Goal: Task Accomplishment & Management: Manage account settings

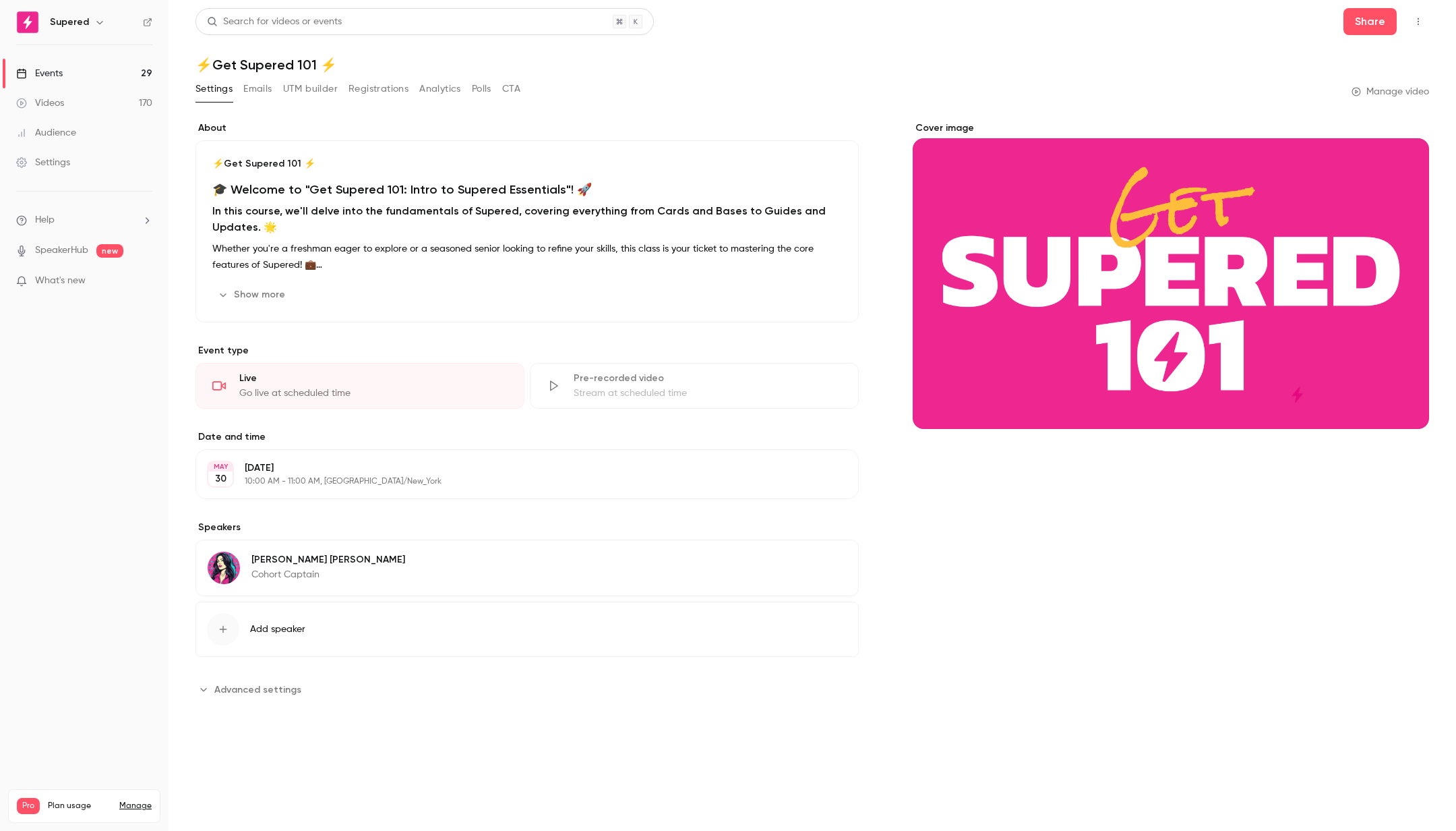
click at [93, 108] on link "Videos 170" at bounding box center [84, 103] width 169 height 30
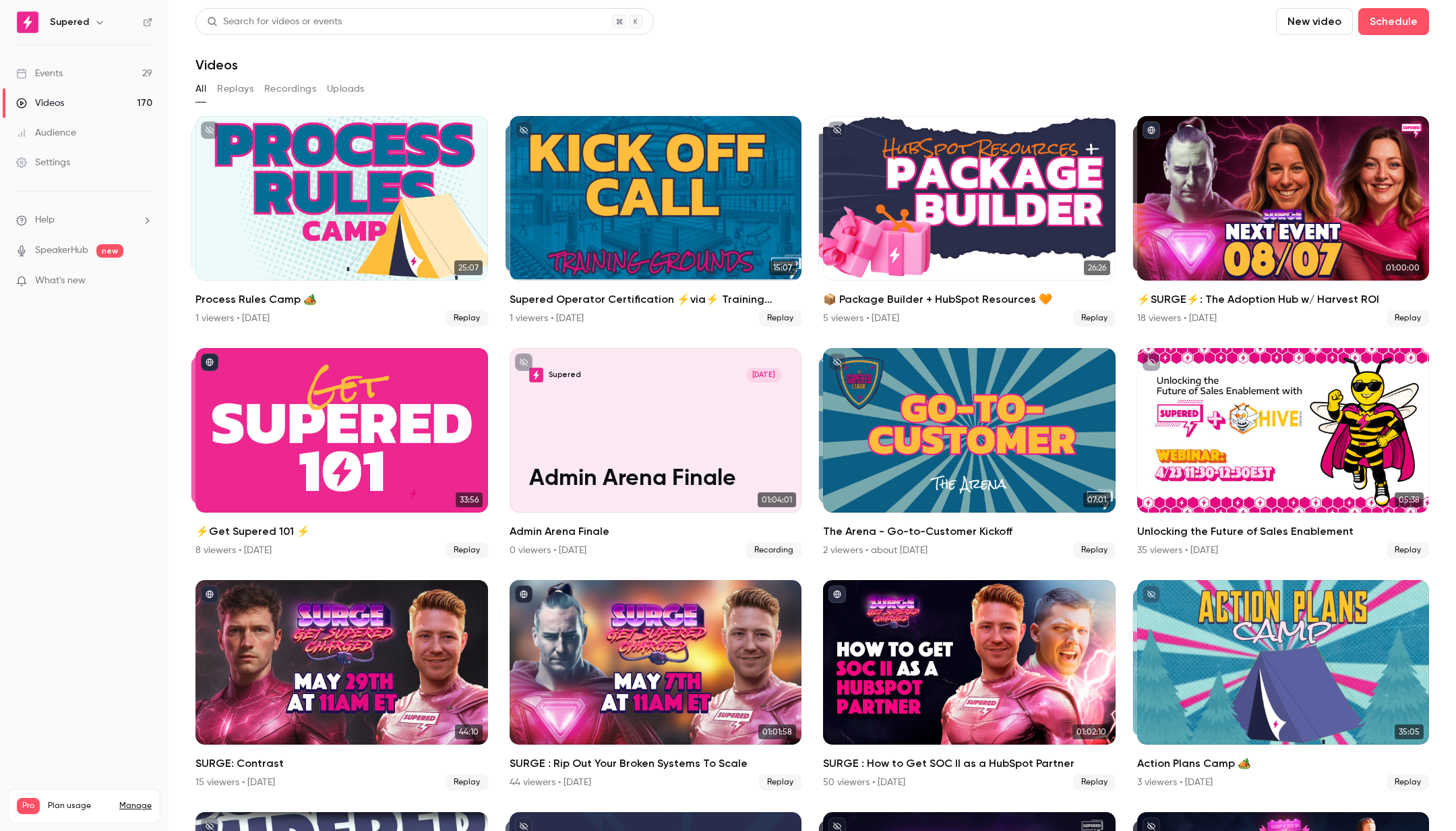
click at [82, 131] on link "Audience" at bounding box center [84, 133] width 169 height 30
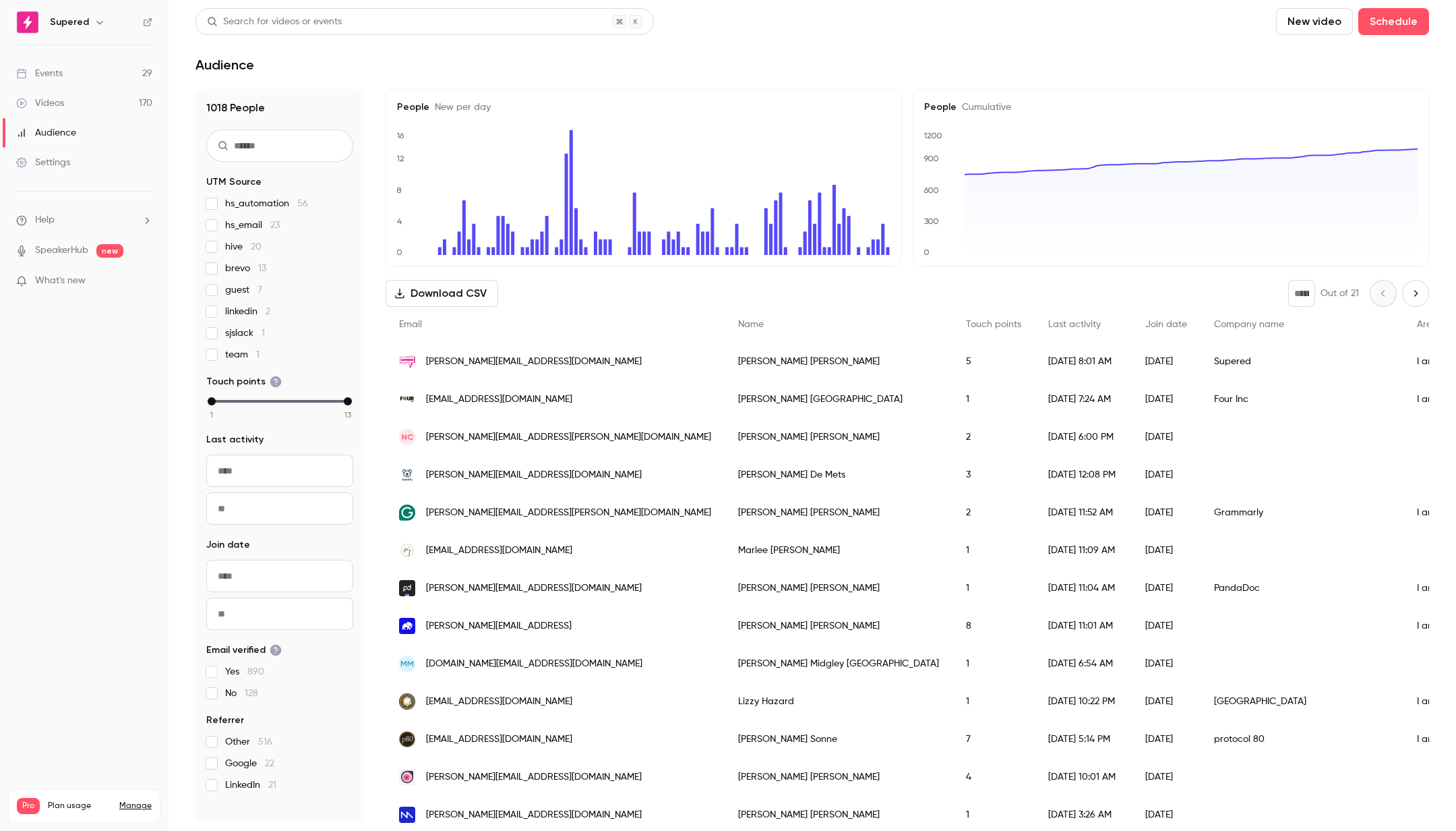
click at [71, 98] on link "Videos 170" at bounding box center [84, 103] width 169 height 30
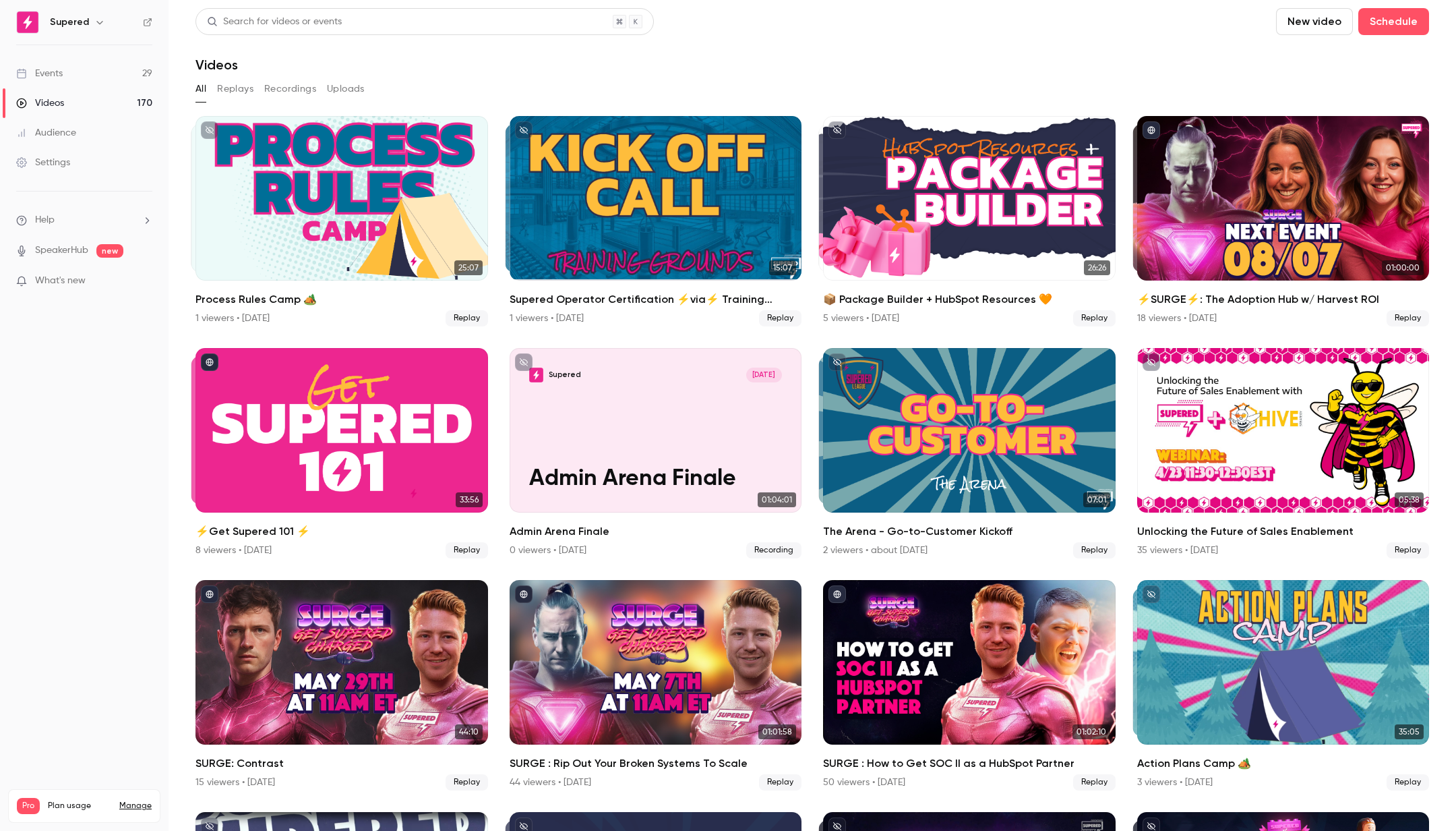
click at [85, 71] on link "Events 29" at bounding box center [84, 73] width 169 height 30
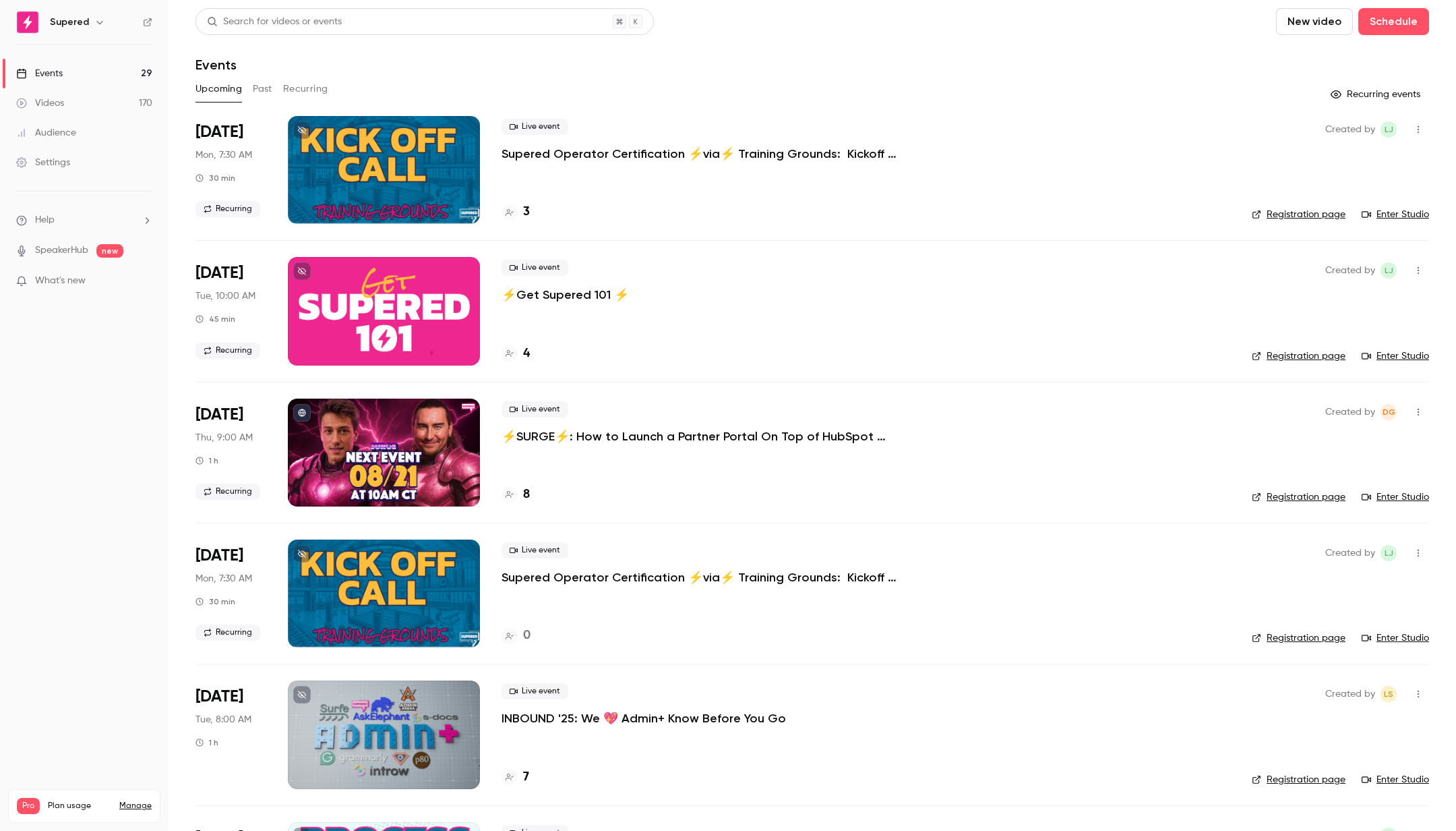
click at [402, 421] on div at bounding box center [383, 452] width 192 height 108
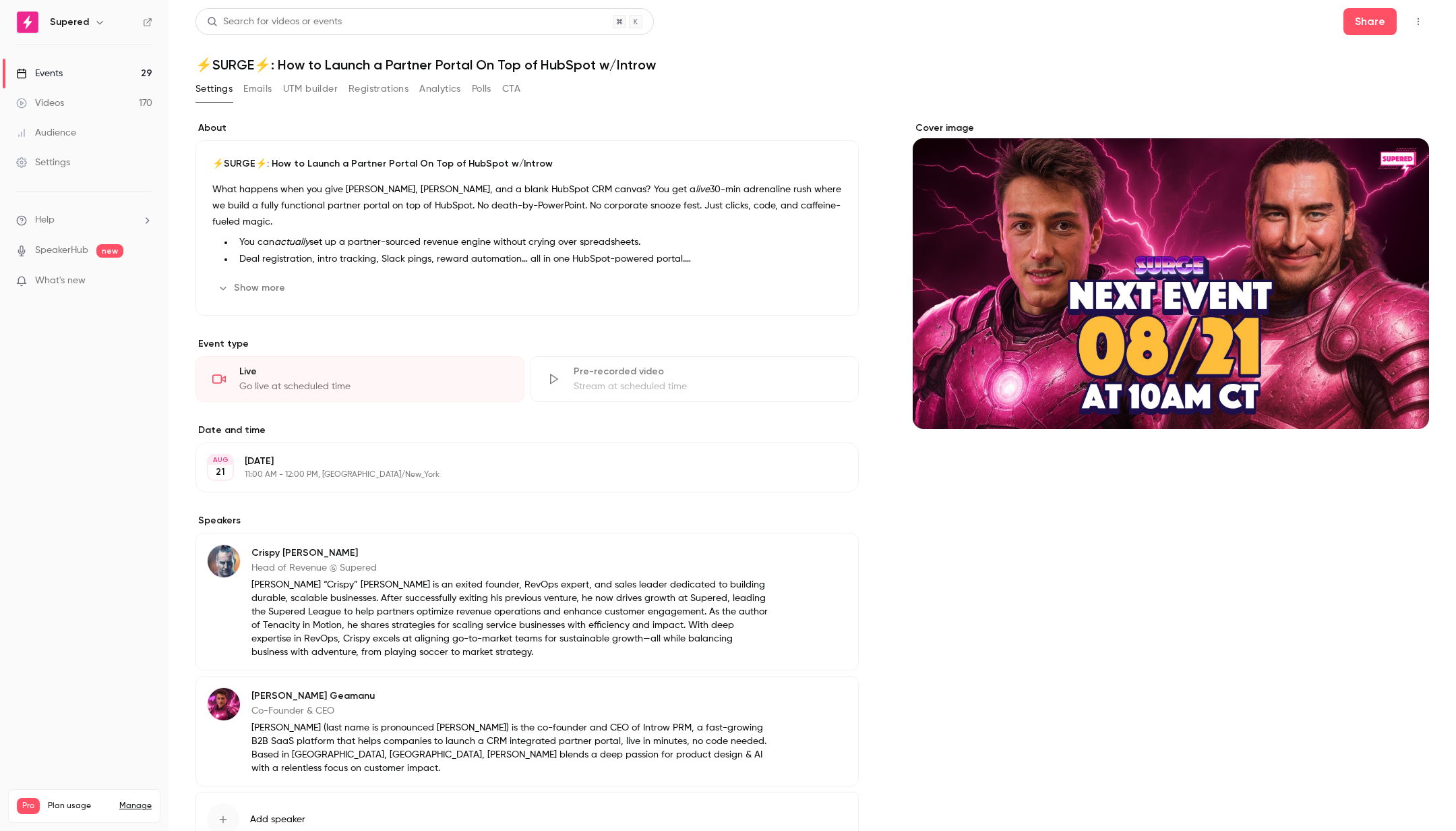
click at [1404, 409] on icon "Cover image" at bounding box center [1405, 405] width 15 height 11
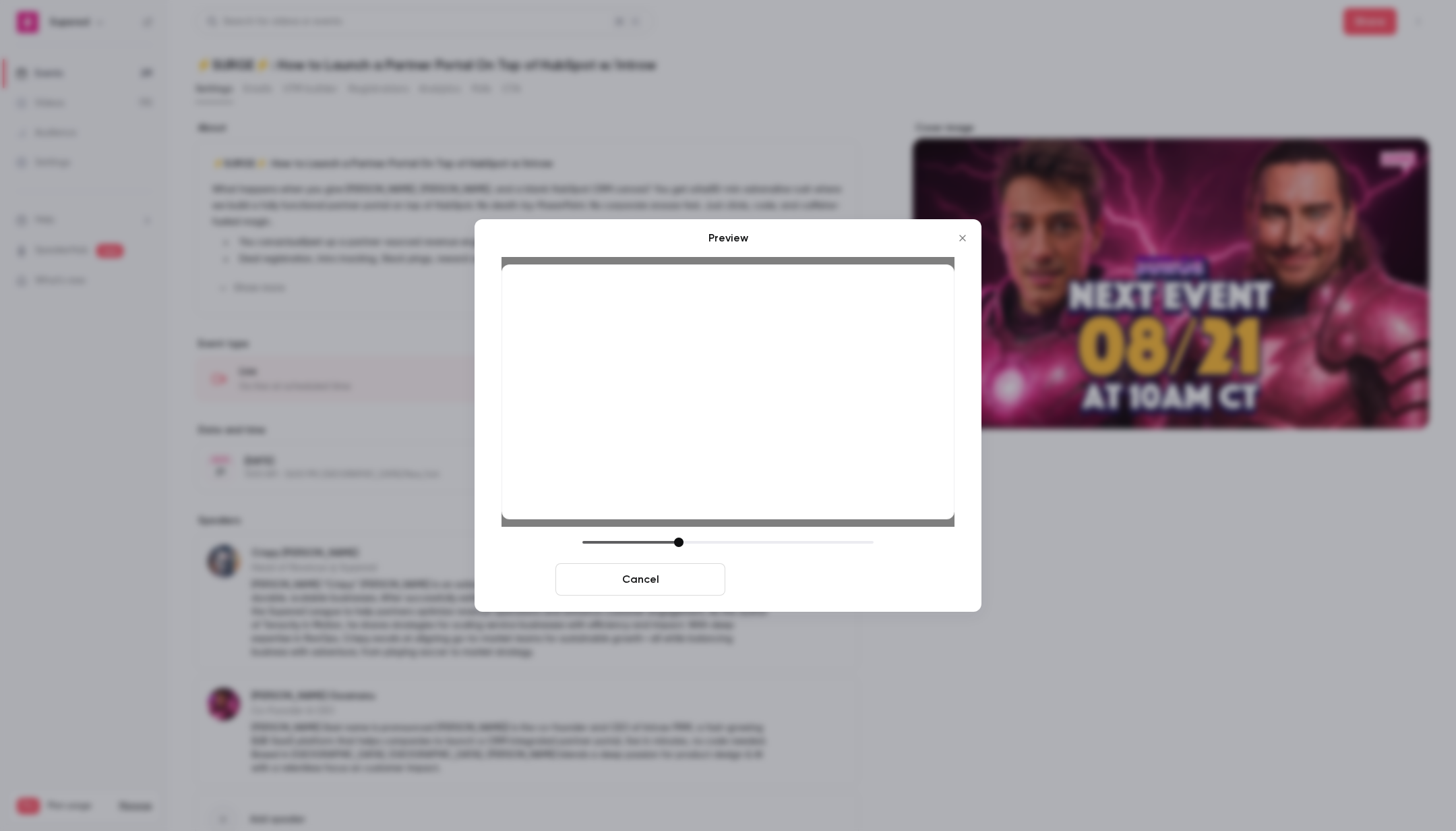
click at [803, 589] on button "Save cover" at bounding box center [816, 579] width 170 height 32
click at [828, 578] on button "Save cover" at bounding box center [816, 579] width 170 height 32
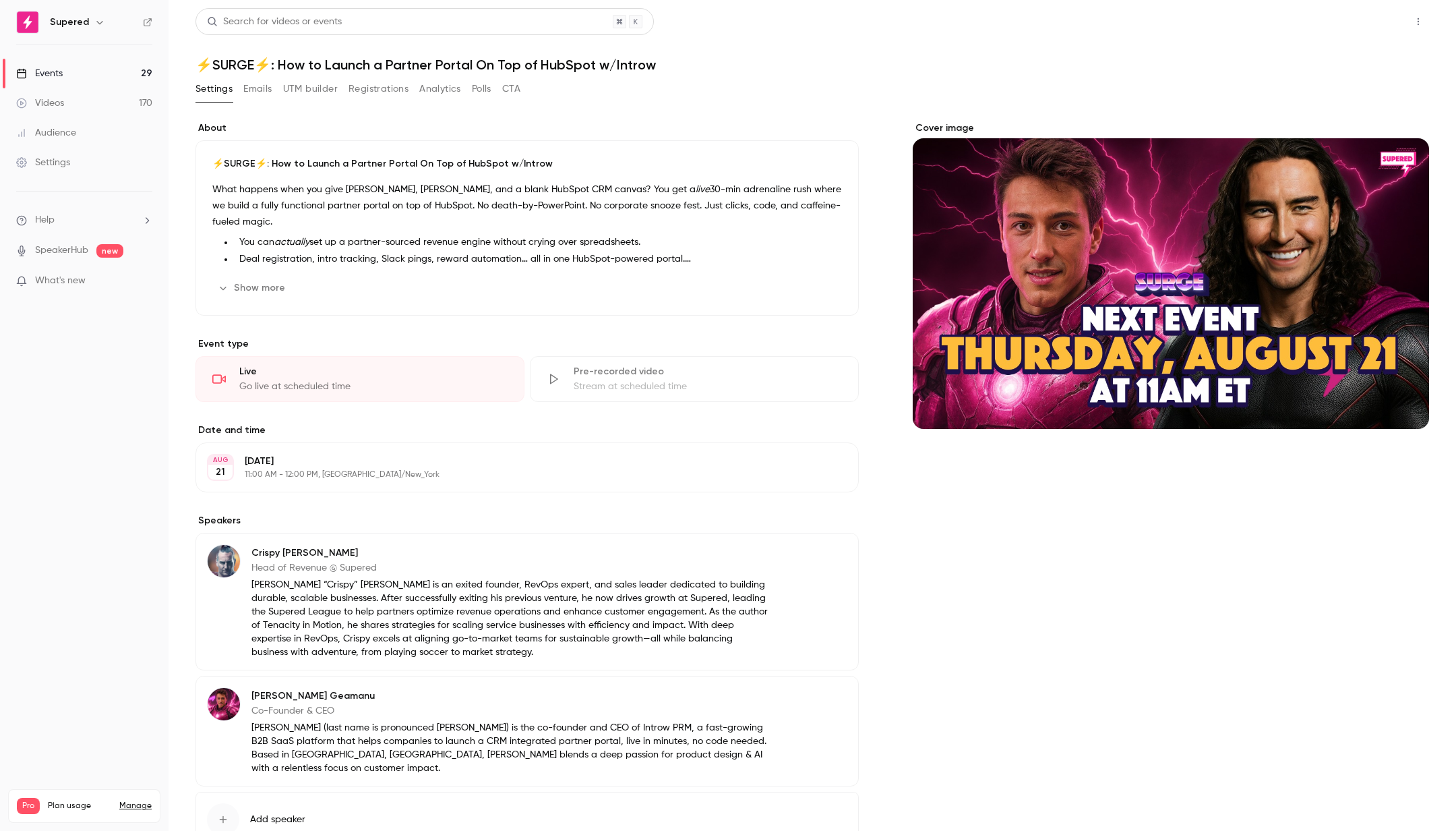
click at [1359, 29] on button "Share" at bounding box center [1370, 21] width 53 height 27
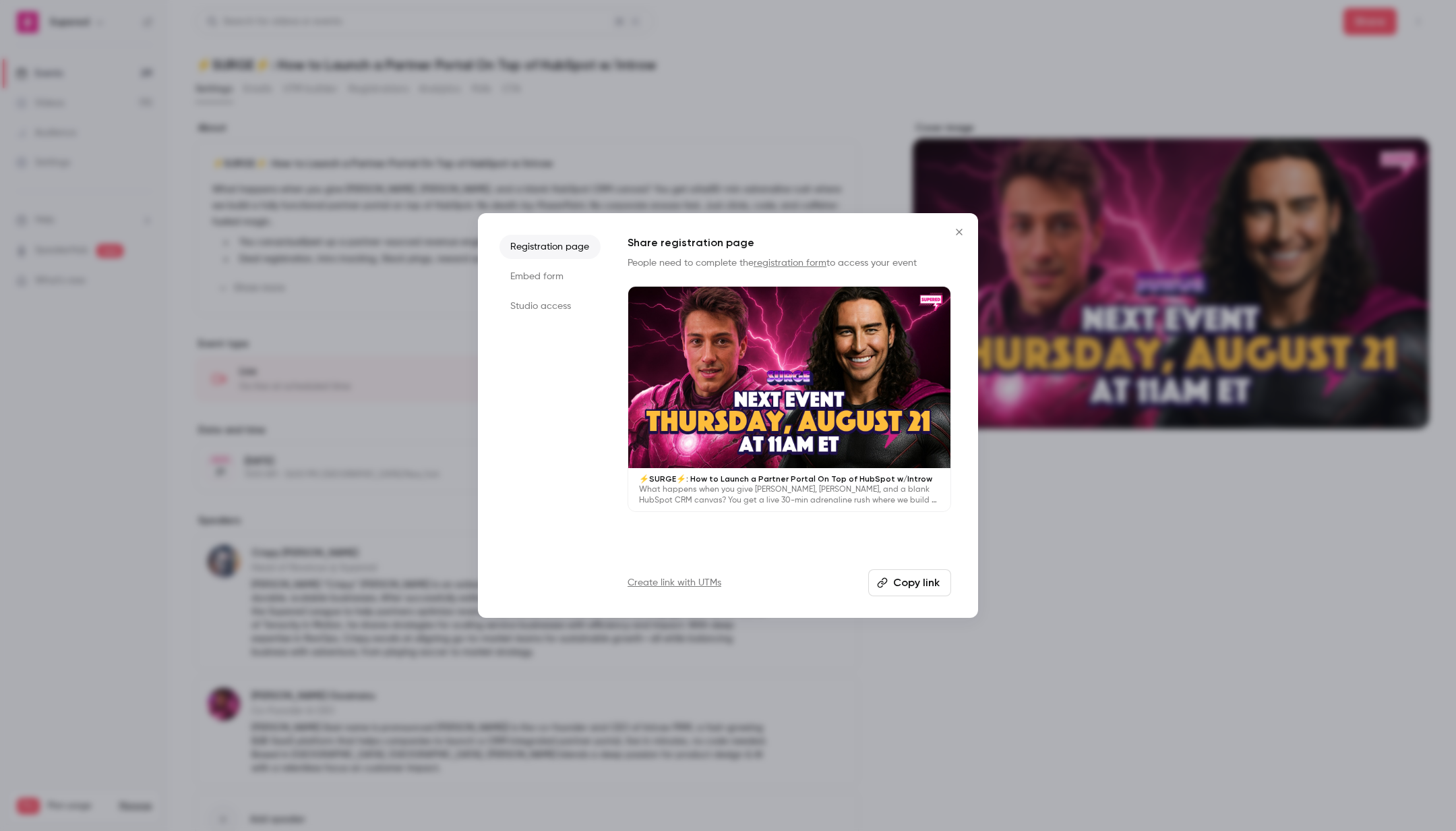
click at [1089, 115] on div at bounding box center [728, 415] width 1456 height 831
